Goal: Task Accomplishment & Management: Manage account settings

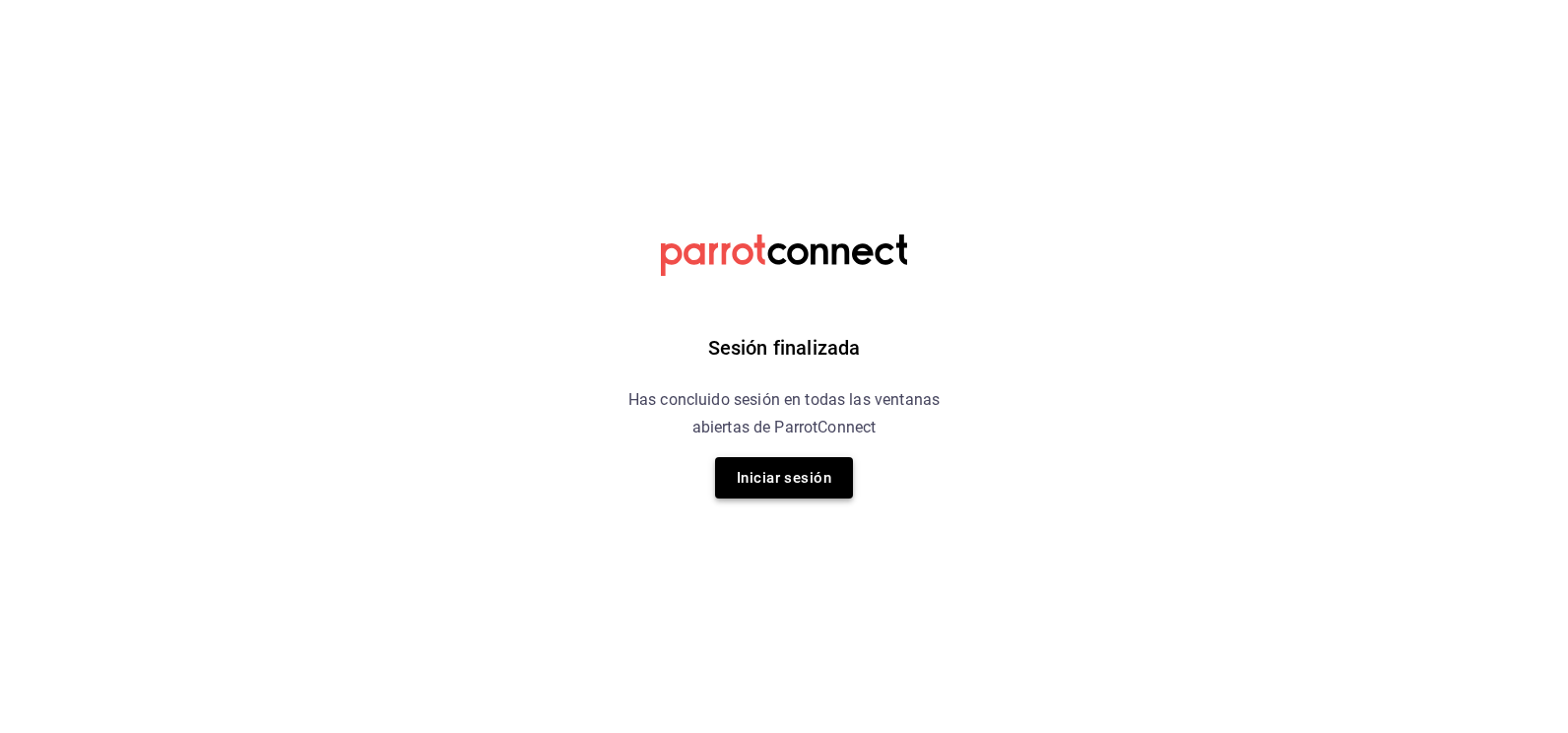
click at [797, 496] on button "Iniciar sesión" at bounding box center [784, 478] width 138 height 41
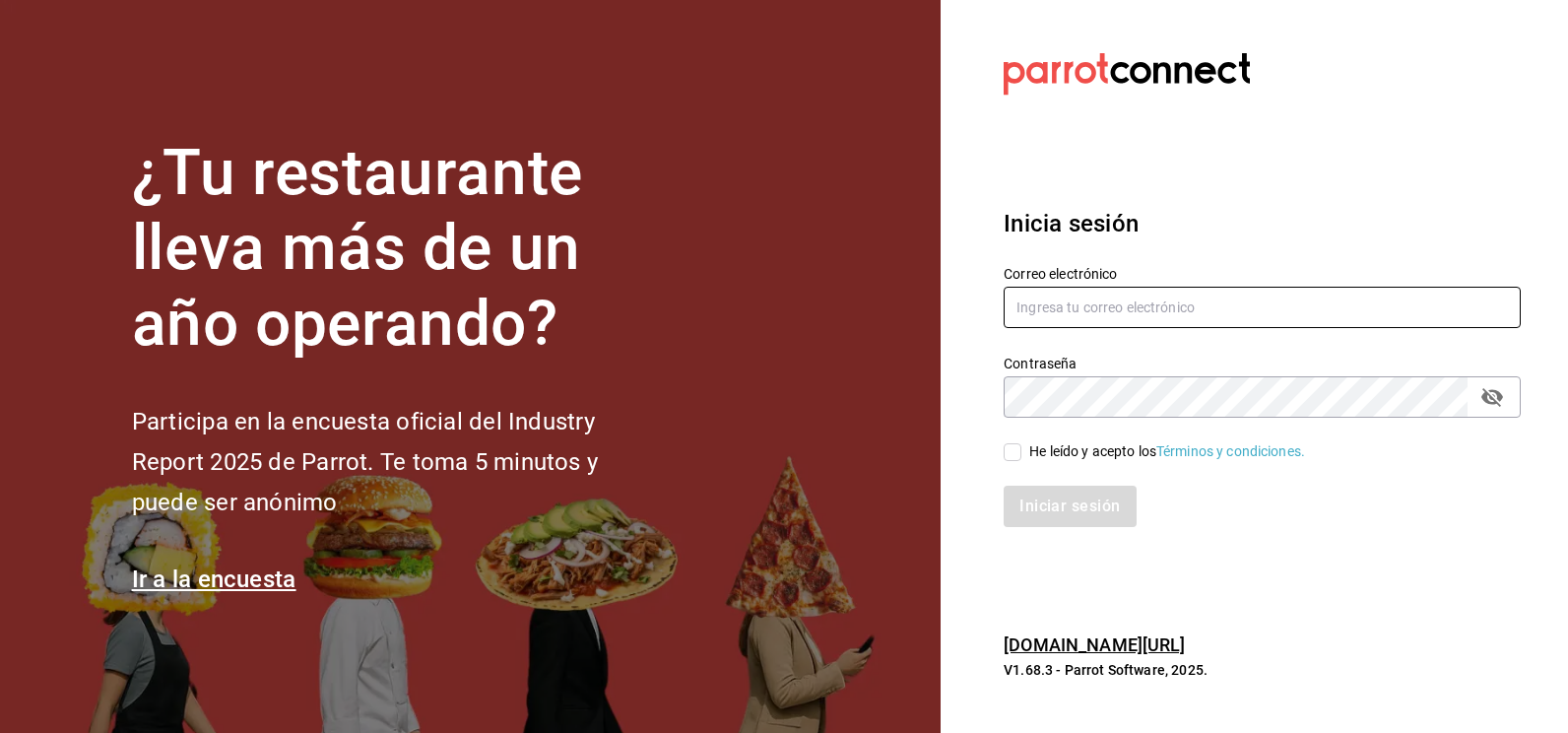
type input "CODEVALLARTA@GRUPOALME.COM"
click at [1016, 460] on input "He leído y acepto los Términos y condiciones." at bounding box center [1012, 452] width 18 height 18
checkbox input "true"
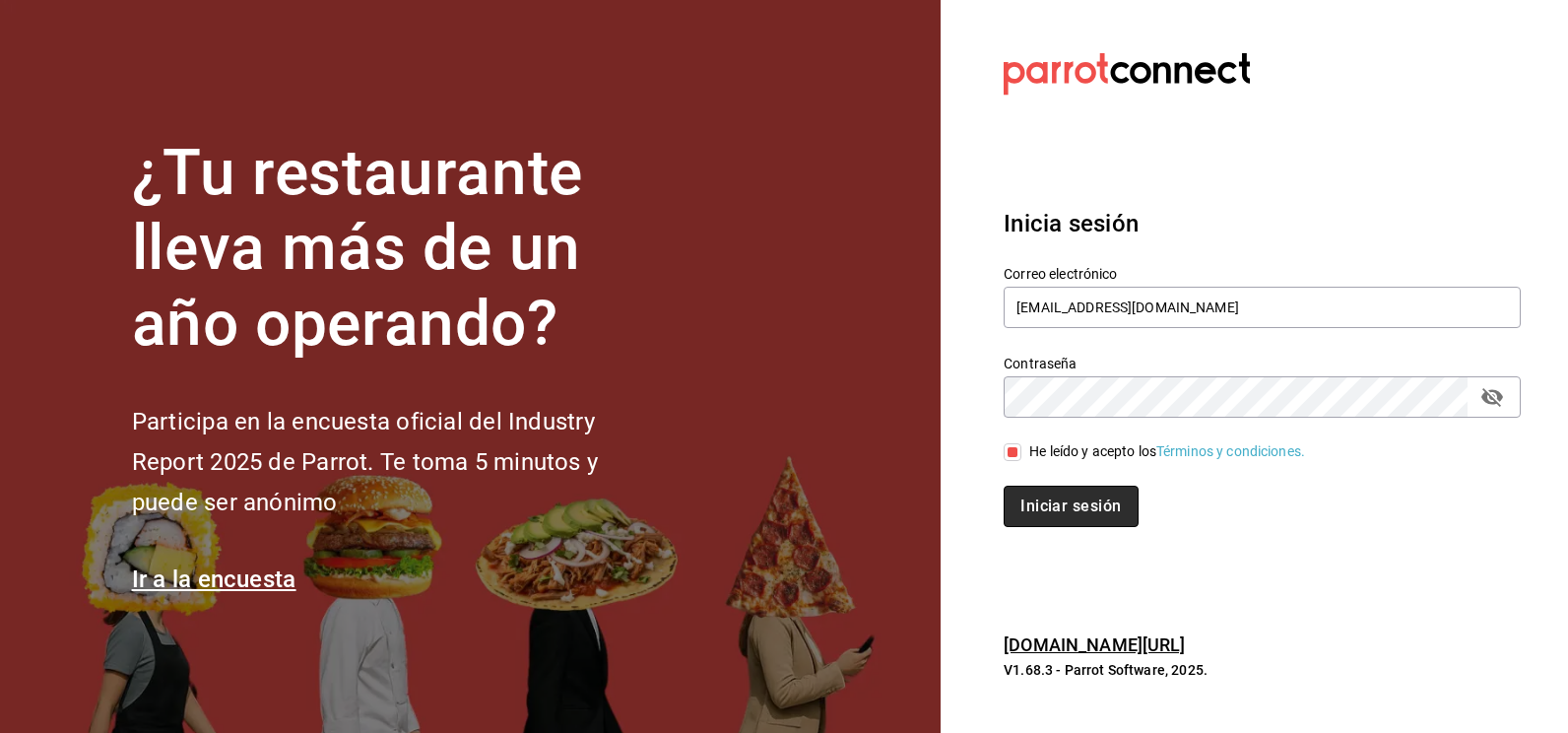
click at [1032, 509] on button "Iniciar sesión" at bounding box center [1070, 507] width 134 height 41
